Goal: Task Accomplishment & Management: Use online tool/utility

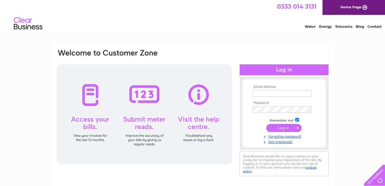
type input "alexis.henry@btinternet.com"
click at [283, 129] on input "submit" at bounding box center [283, 128] width 35 height 8
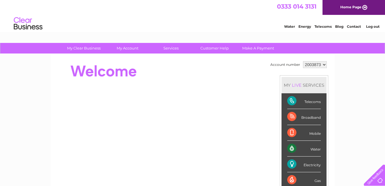
click at [305, 166] on div "Electricity" at bounding box center [304, 165] width 34 height 16
click at [289, 165] on div "Electricity" at bounding box center [304, 165] width 34 height 16
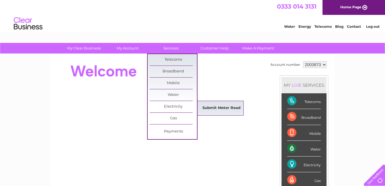
click at [214, 107] on link "Submit Meter Read" at bounding box center [221, 108] width 47 height 11
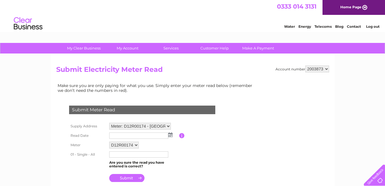
click at [168, 133] on img at bounding box center [170, 135] width 4 height 5
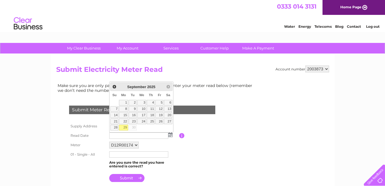
click at [125, 127] on link "29" at bounding box center [123, 128] width 9 height 6
type input "2025/09/29"
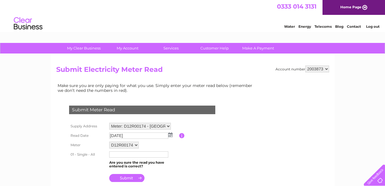
click at [122, 155] on input "text" at bounding box center [138, 155] width 59 height 6
type input "17208"
click at [130, 180] on input "submit" at bounding box center [126, 178] width 35 height 8
click at [132, 178] on input "submit" at bounding box center [126, 178] width 35 height 8
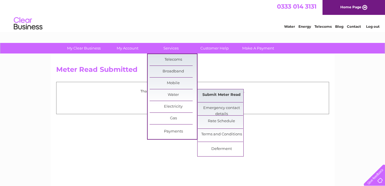
click at [214, 94] on link "Submit Meter Read" at bounding box center [221, 94] width 47 height 11
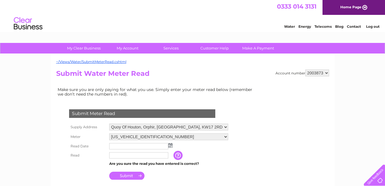
click at [171, 146] on img at bounding box center [170, 145] width 4 height 5
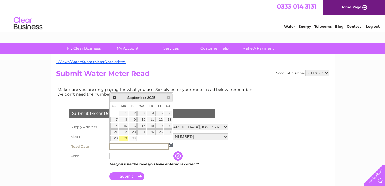
click at [126, 139] on link "29" at bounding box center [123, 139] width 9 height 6
type input "[DATE]"
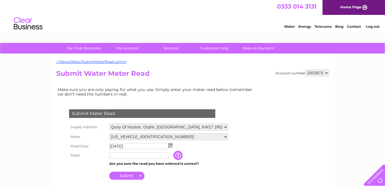
click at [132, 156] on input "text" at bounding box center [138, 155] width 59 height 6
type input "504"
click at [130, 175] on input "Submit" at bounding box center [126, 176] width 35 height 8
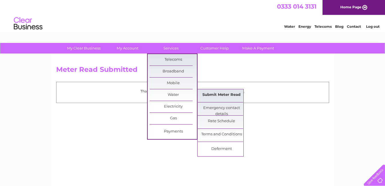
click at [229, 95] on link "Submit Meter Read" at bounding box center [221, 94] width 47 height 11
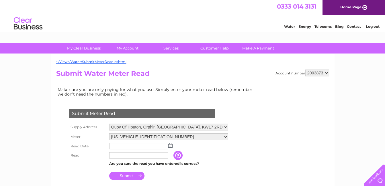
click at [167, 146] on input "text" at bounding box center [138, 146] width 59 height 6
click at [171, 146] on img at bounding box center [170, 145] width 4 height 5
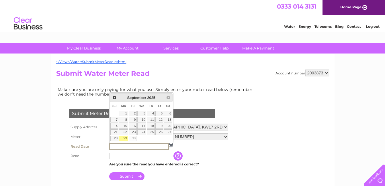
click at [126, 138] on link "29" at bounding box center [123, 139] width 9 height 6
type input "[DATE]"
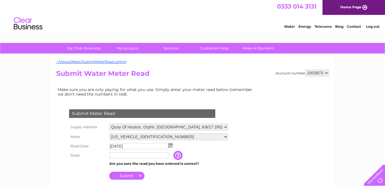
click at [164, 157] on input "text" at bounding box center [138, 155] width 59 height 6
click at [222, 126] on select "Quoy Of Houton, Orphir, Orkney, KW17 2RD Lunan, Harray, Orkney, Isle Of Orkney,…" at bounding box center [168, 127] width 119 height 7
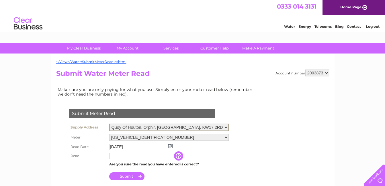
select select "479367"
click at [109, 124] on select "Quoy Of Houton, Orphir, Orkney, KW17 2RD Lunan, Harray, Orkney, Isle Of Orkney,…" at bounding box center [169, 127] width 120 height 7
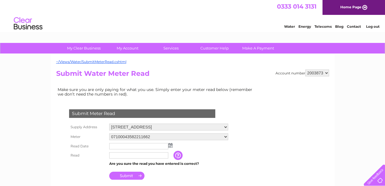
click at [171, 145] on img at bounding box center [170, 145] width 4 height 5
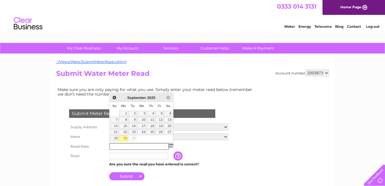
click at [126, 138] on link "29" at bounding box center [123, 139] width 9 height 6
type input "[DATE]"
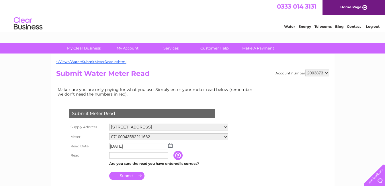
click at [124, 156] on input "text" at bounding box center [138, 155] width 59 height 6
type input "3164"
click at [136, 175] on input "Submit" at bounding box center [126, 176] width 35 height 8
